Goal: Transaction & Acquisition: Purchase product/service

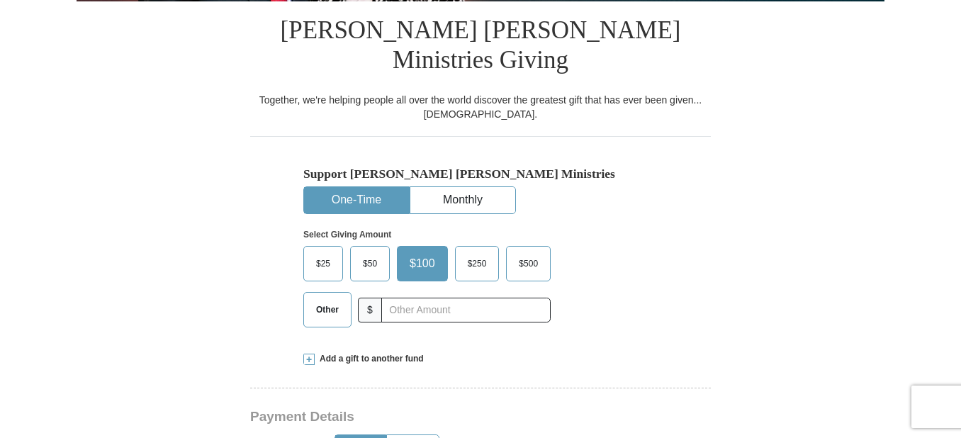
scroll to position [380, 0]
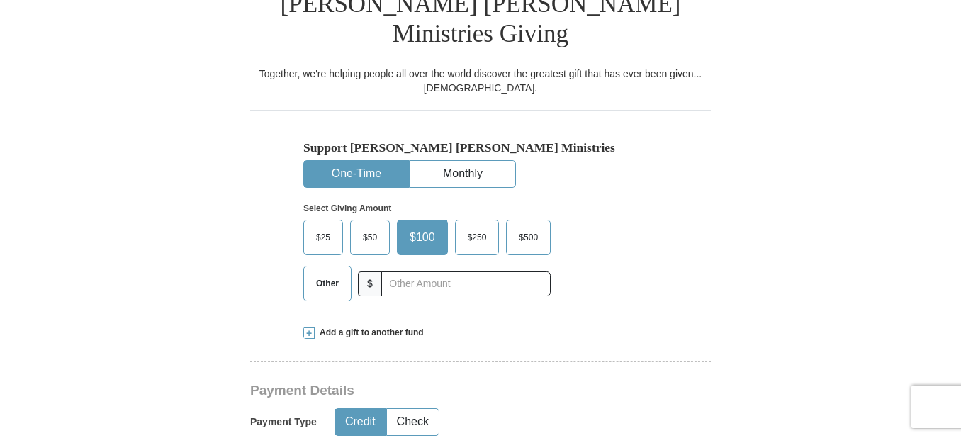
click at [342, 161] on button "One-Time" at bounding box center [356, 174] width 105 height 26
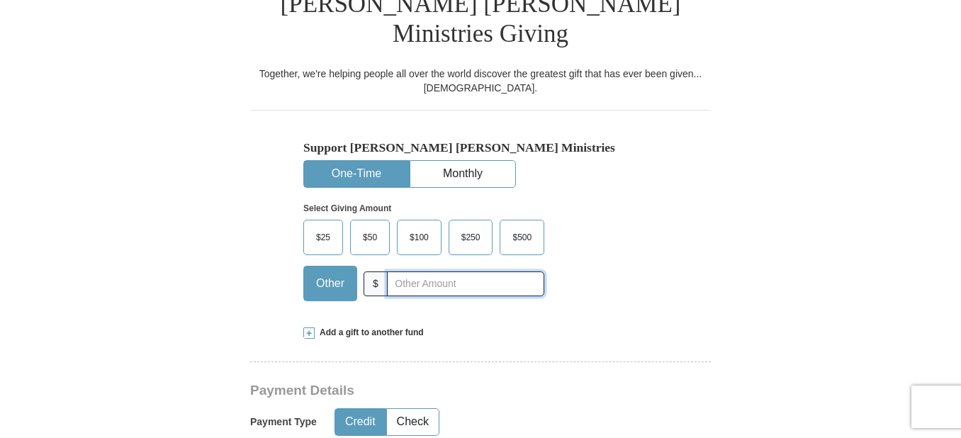
click at [401, 271] on input "text" at bounding box center [465, 283] width 157 height 25
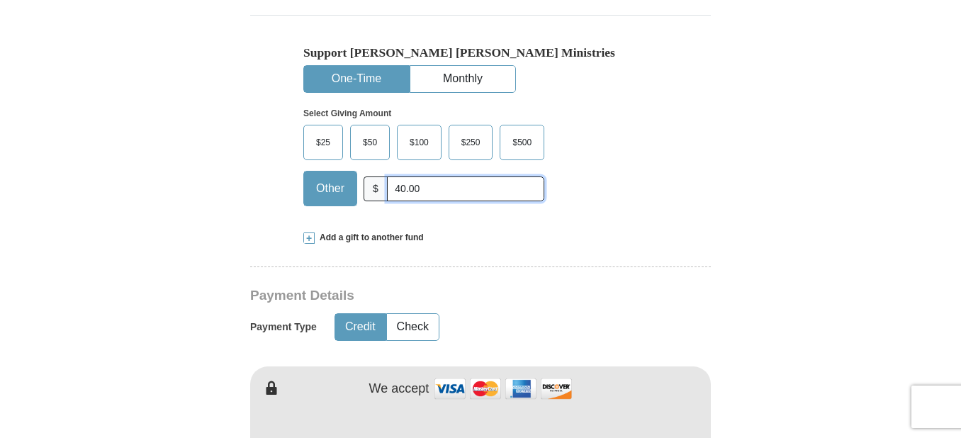
scroll to position [478, 0]
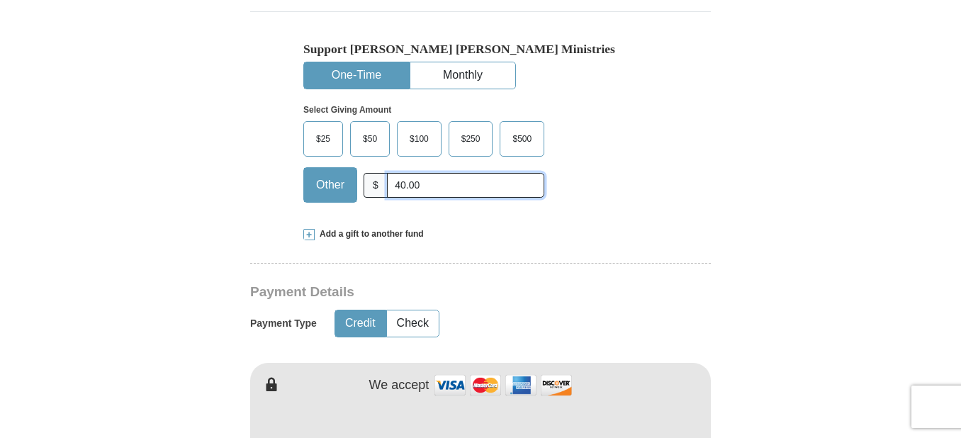
type input "40.00"
click at [350, 310] on button "Credit" at bounding box center [360, 323] width 50 height 26
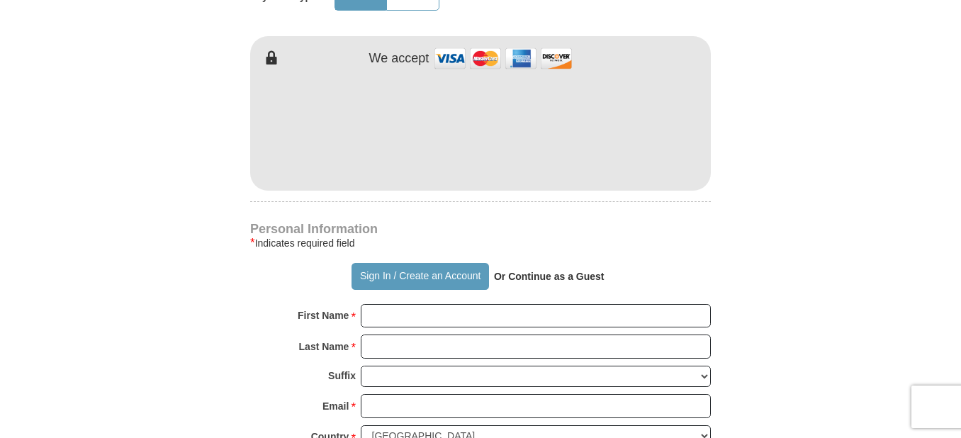
scroll to position [832, 0]
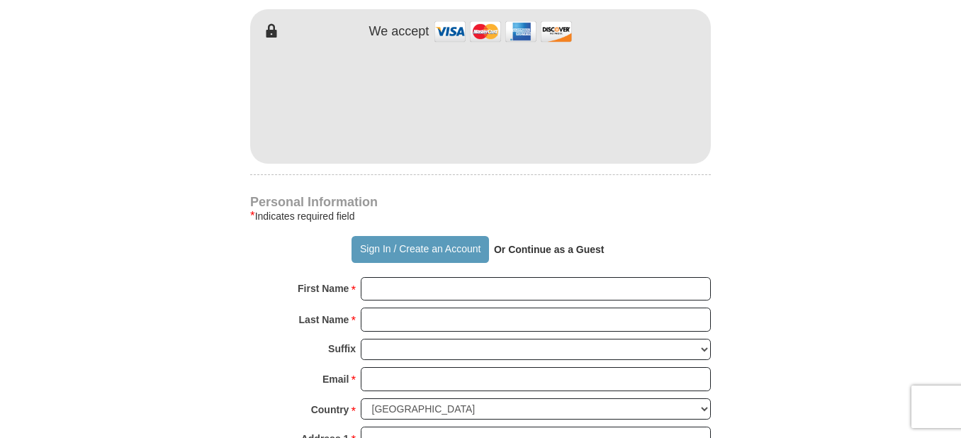
click at [543, 244] on strong "Or Continue as a Guest" at bounding box center [549, 249] width 111 height 11
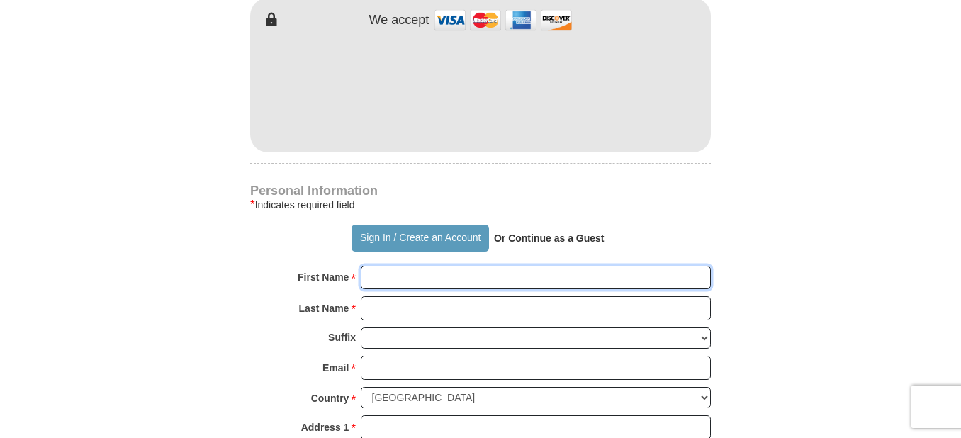
click at [370, 266] on input "First Name *" at bounding box center [536, 278] width 350 height 24
type input "[PERSON_NAME]"
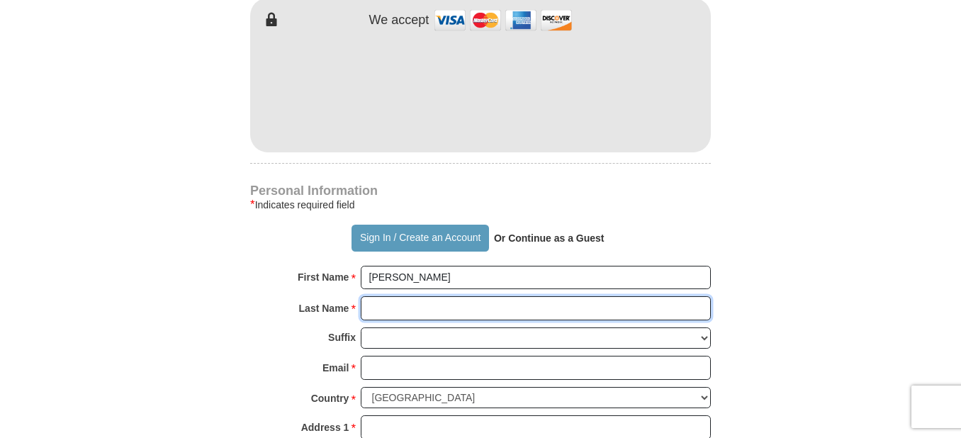
click at [383, 296] on input "Last Name *" at bounding box center [536, 308] width 350 height 24
type input "[PERSON_NAME]"
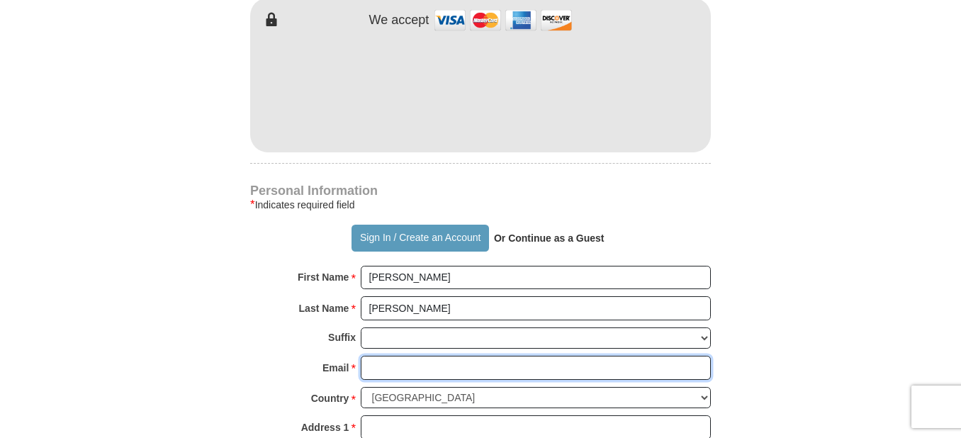
click at [383, 356] on input "Email *" at bounding box center [536, 368] width 350 height 24
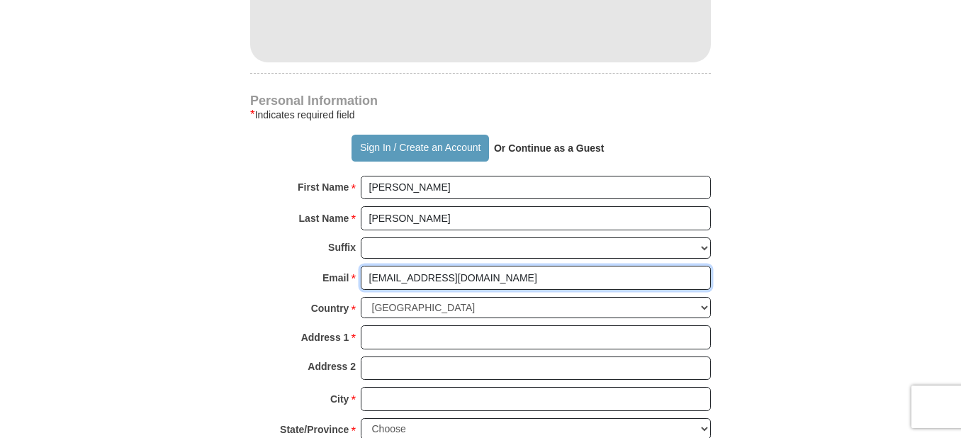
scroll to position [935, 0]
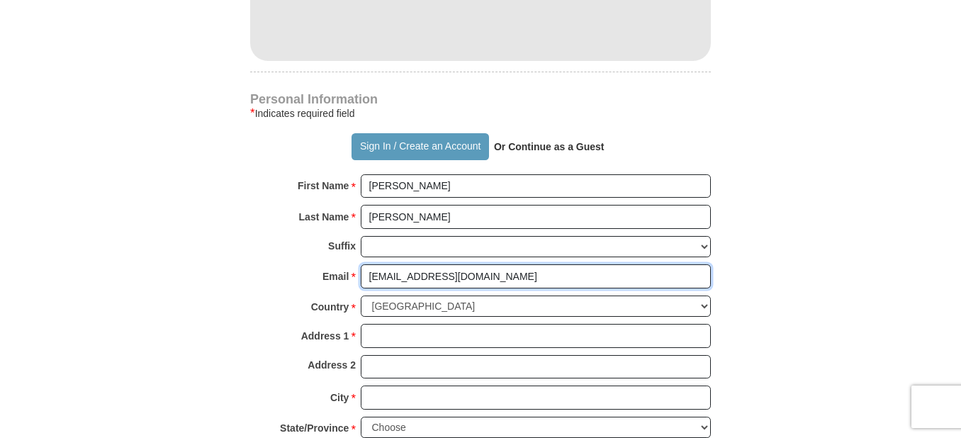
type input "[EMAIL_ADDRESS][DOMAIN_NAME]"
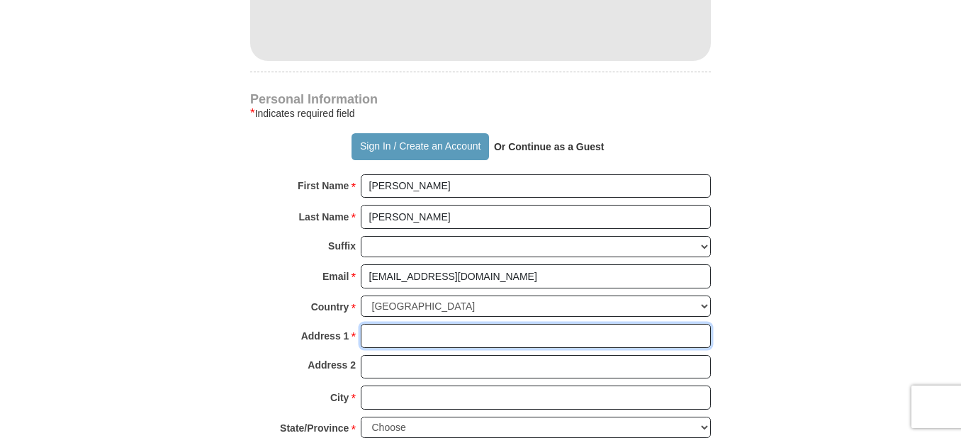
drag, startPoint x: 371, startPoint y: 308, endPoint x: 272, endPoint y: 324, distance: 100.6
click at [367, 324] on input "Address 1 *" at bounding box center [536, 336] width 350 height 24
type input "[STREET_ADDRESS]"
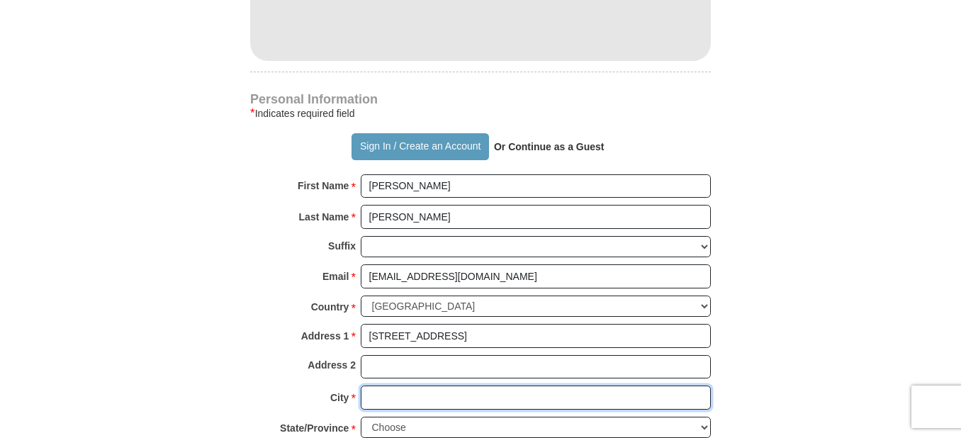
click at [384, 386] on input "City *" at bounding box center [536, 398] width 350 height 24
type input "Quincy"
click at [422, 417] on select "Choose [US_STATE] [US_STATE] [US_STATE] [US_STATE] [US_STATE] Armed Forces Amer…" at bounding box center [536, 428] width 350 height 22
select select "IL"
click at [361, 417] on select "Choose [US_STATE] [US_STATE] [US_STATE] [US_STATE] [US_STATE] Armed Forces Amer…" at bounding box center [536, 428] width 350 height 22
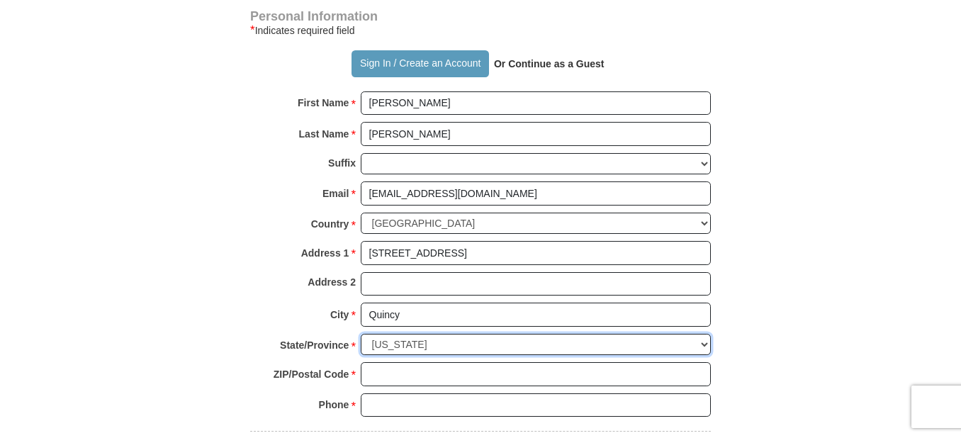
scroll to position [1104, 0]
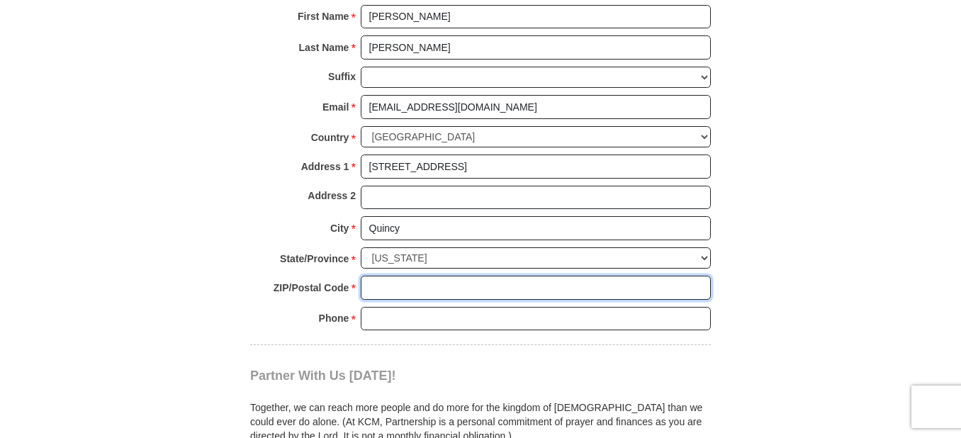
click at [383, 276] on input "ZIP/Postal Code *" at bounding box center [536, 288] width 350 height 24
type input "62301"
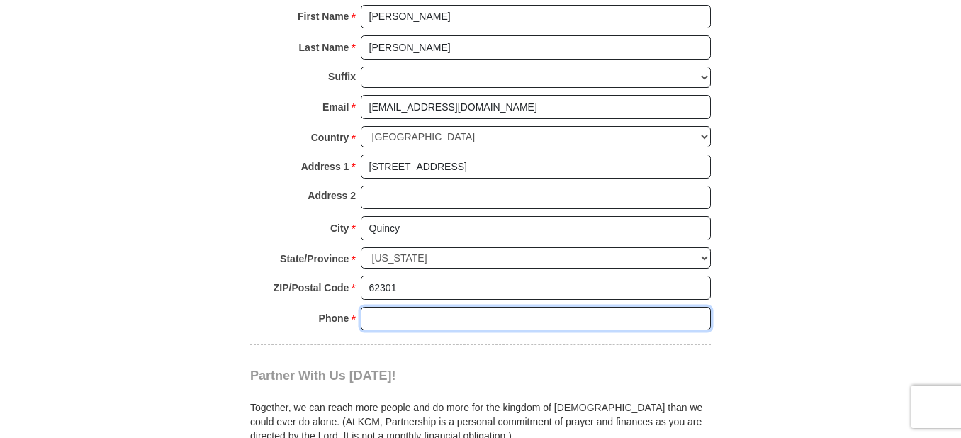
drag, startPoint x: 381, startPoint y: 291, endPoint x: 200, endPoint y: 310, distance: 181.7
click at [378, 307] on input "Phone * *" at bounding box center [536, 319] width 350 height 24
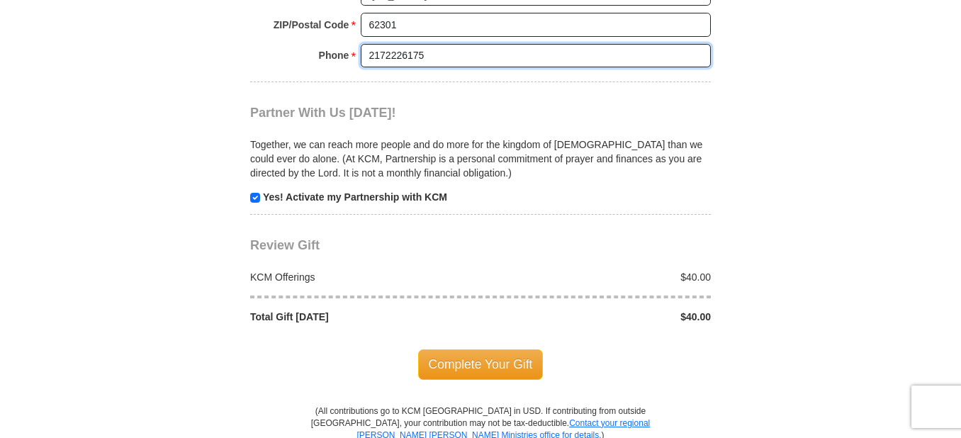
scroll to position [1375, 0]
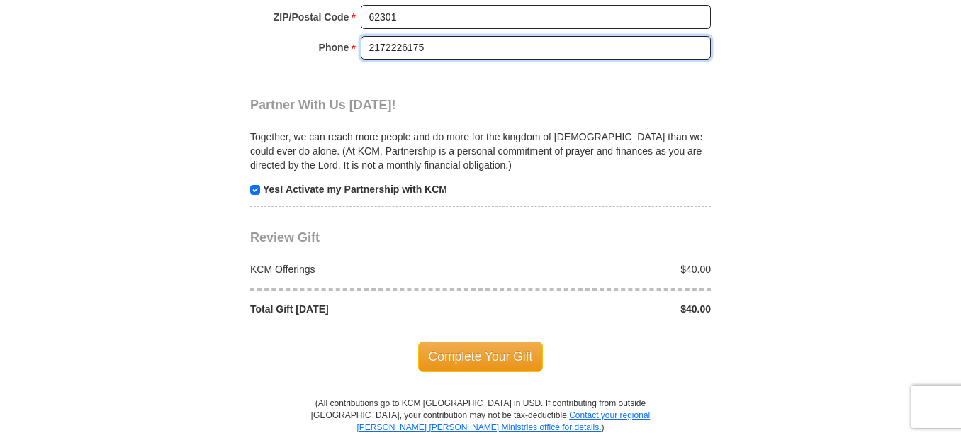
type input "2172226175"
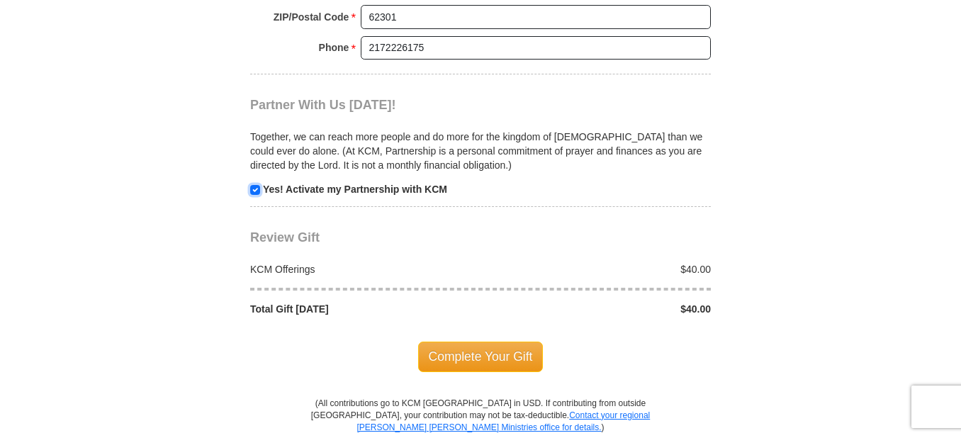
click at [255, 185] on input "checkbox" at bounding box center [255, 190] width 10 height 10
checkbox input "false"
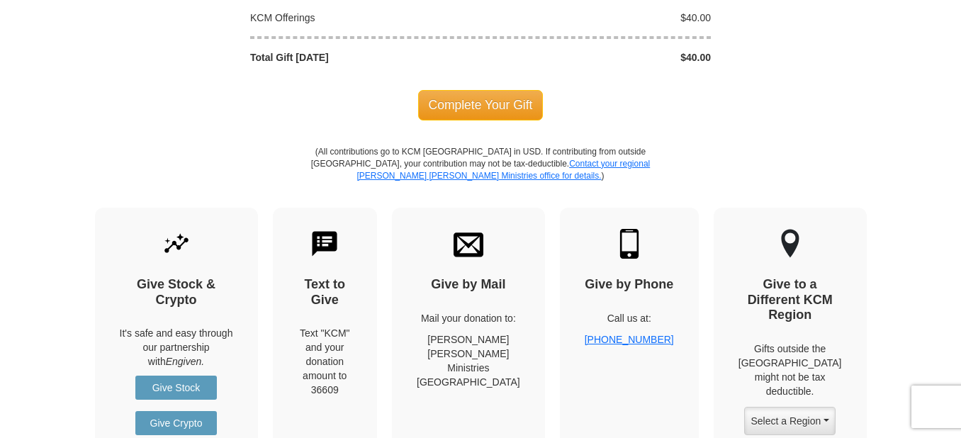
scroll to position [1629, 0]
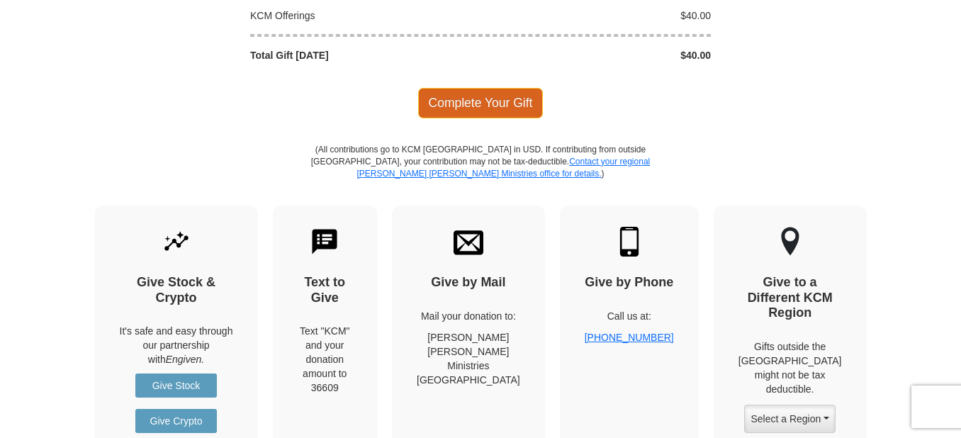
click at [473, 88] on span "Complete Your Gift" at bounding box center [480, 103] width 125 height 30
